Goal: Find specific page/section: Find specific page/section

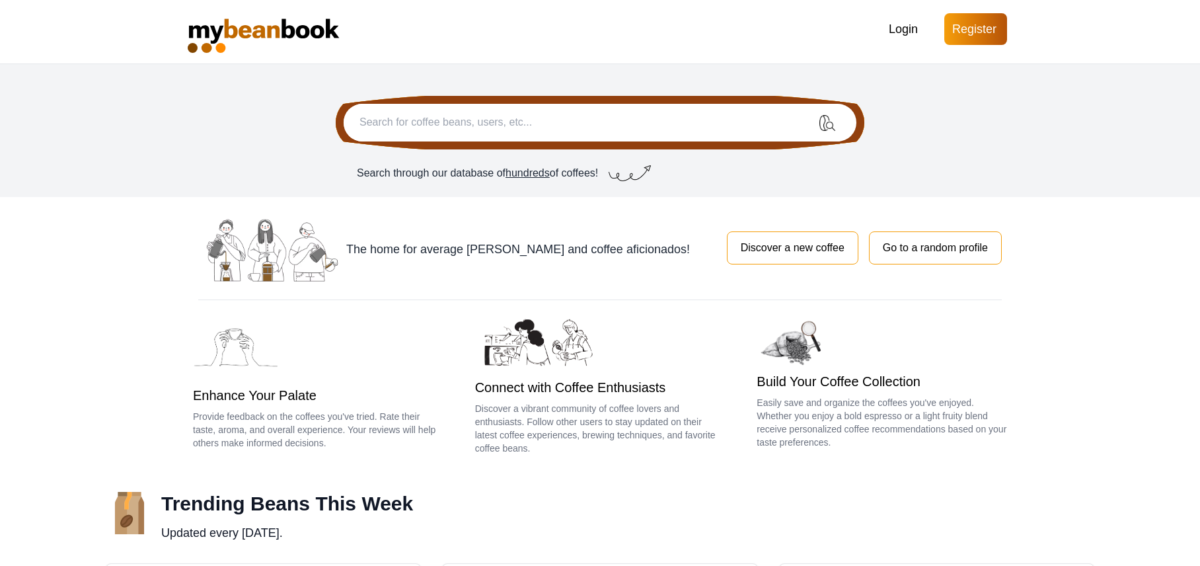
click at [531, 173] on span "hundreds" at bounding box center [527, 172] width 44 height 11
click at [832, 118] on img "submit" at bounding box center [827, 123] width 16 height 16
type input "starbucjs"
click at [827, 122] on button "submit" at bounding box center [827, 123] width 58 height 38
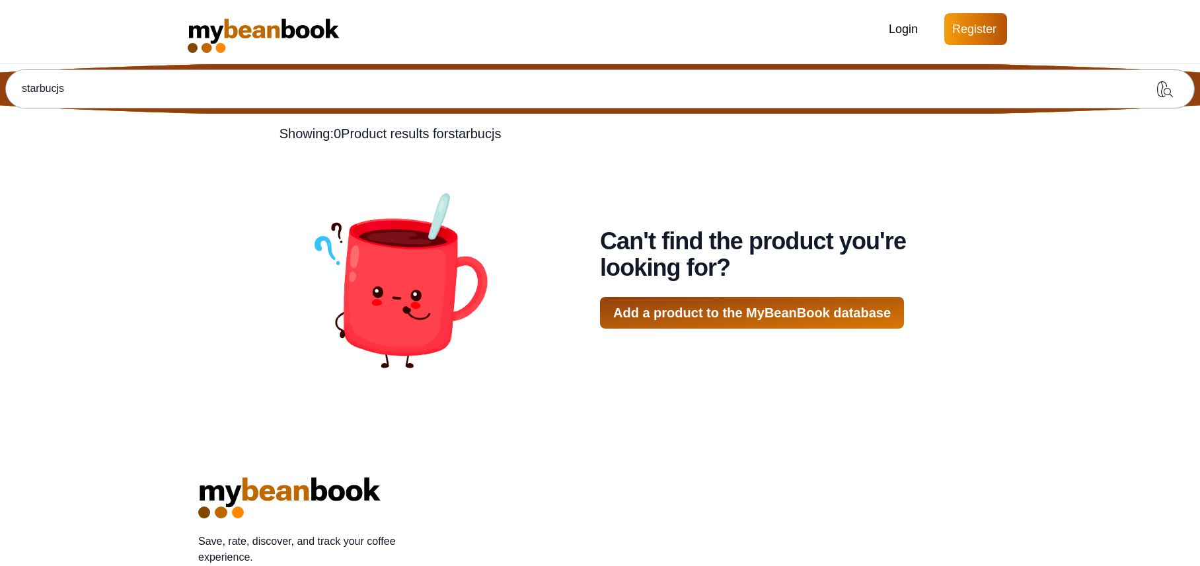
click at [670, 83] on input "starbucjs" at bounding box center [571, 89] width 1130 height 38
type input "starbucks"
click at [1165, 89] on button "submit" at bounding box center [1165, 89] width 58 height 38
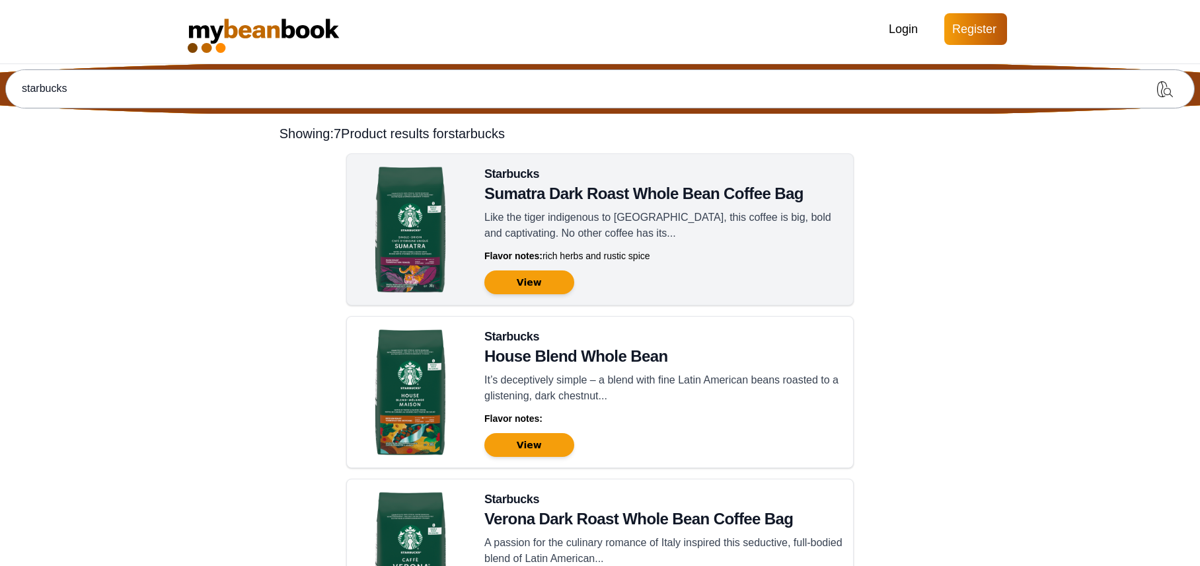
scroll to position [3, 0]
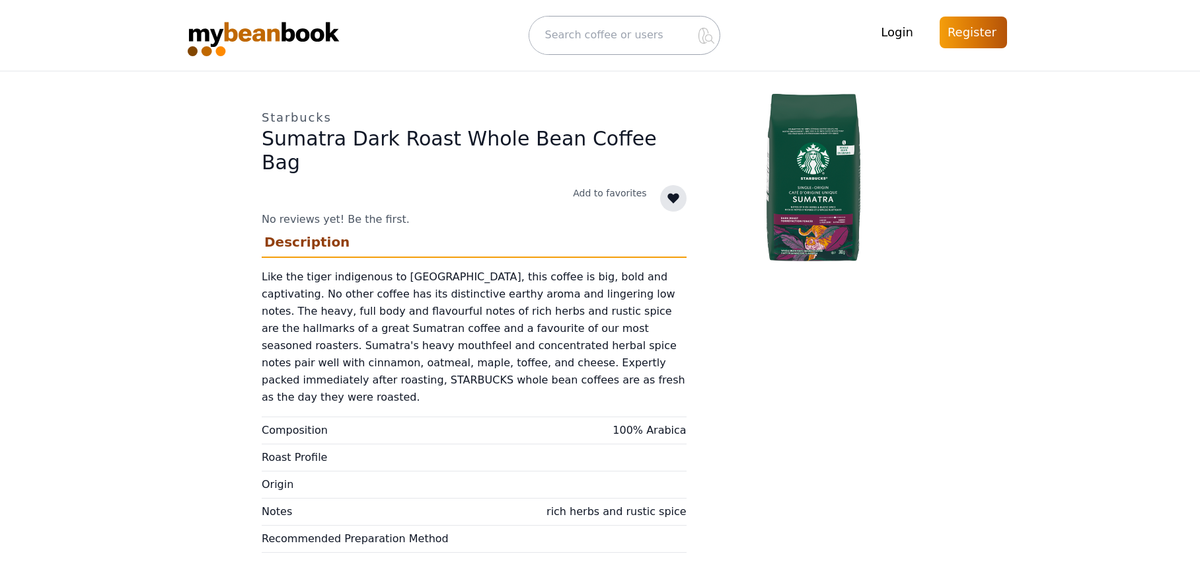
click at [273, 30] on img at bounding box center [278, 35] width 180 height 42
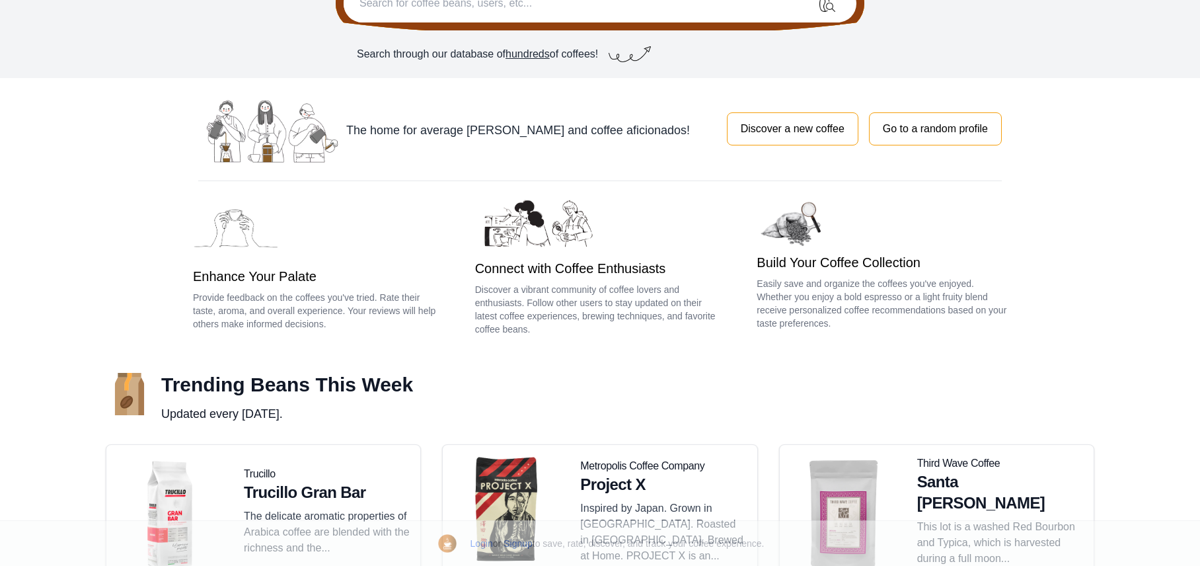
scroll to position [223, 0]
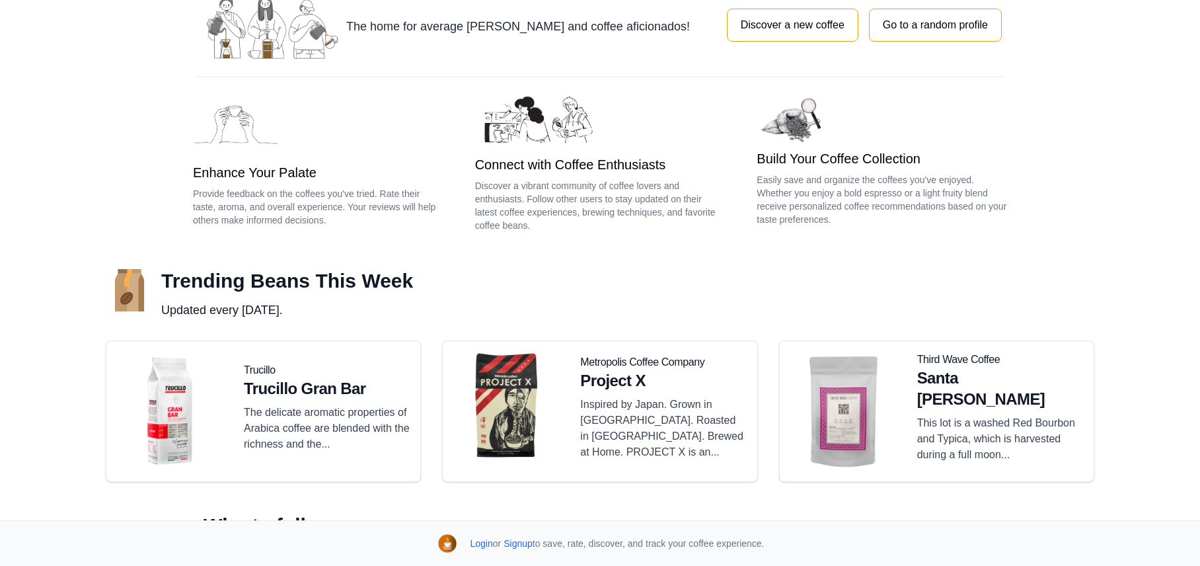
click at [836, 159] on h3 "Build Your Coffee Collection" at bounding box center [881, 158] width 250 height 18
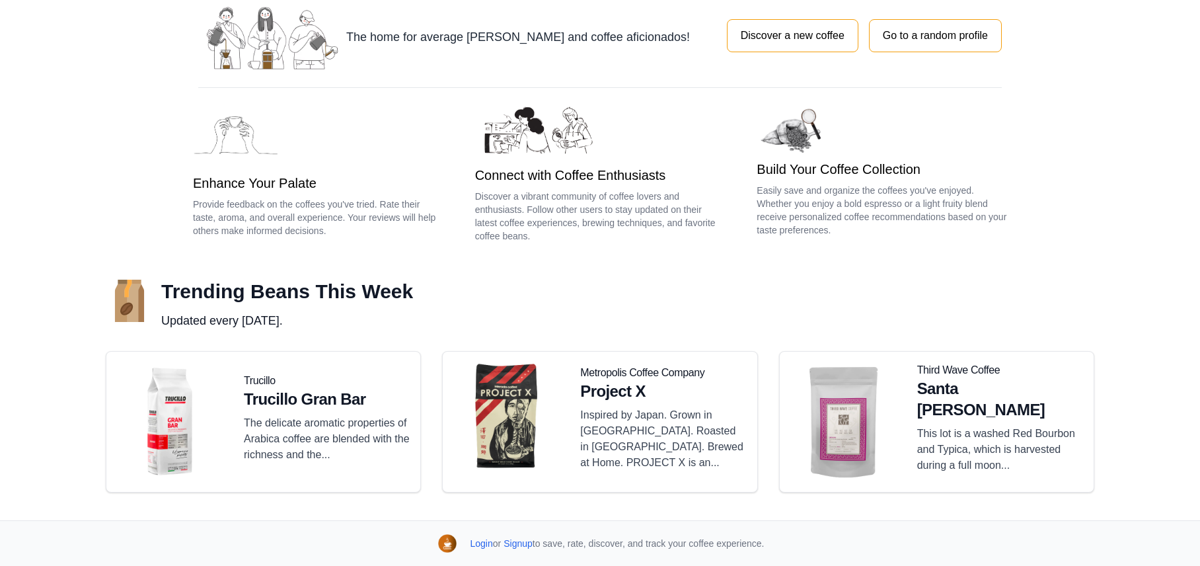
scroll to position [0, 0]
